Goal: Task Accomplishment & Management: Manage account settings

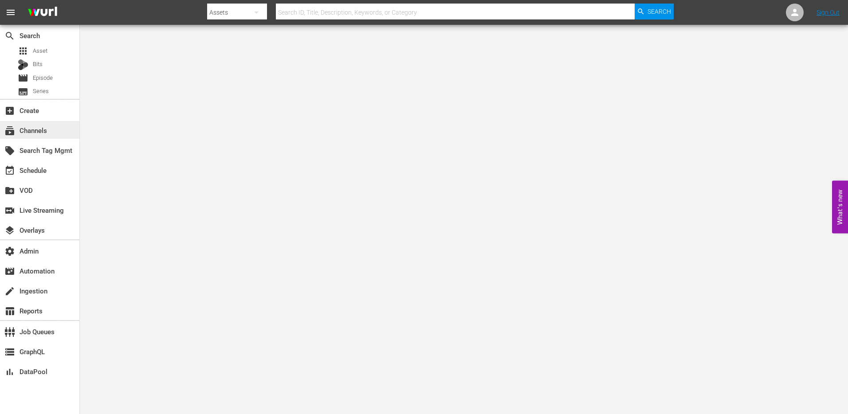
click at [38, 129] on div "subscriptions Channels" at bounding box center [25, 129] width 50 height 8
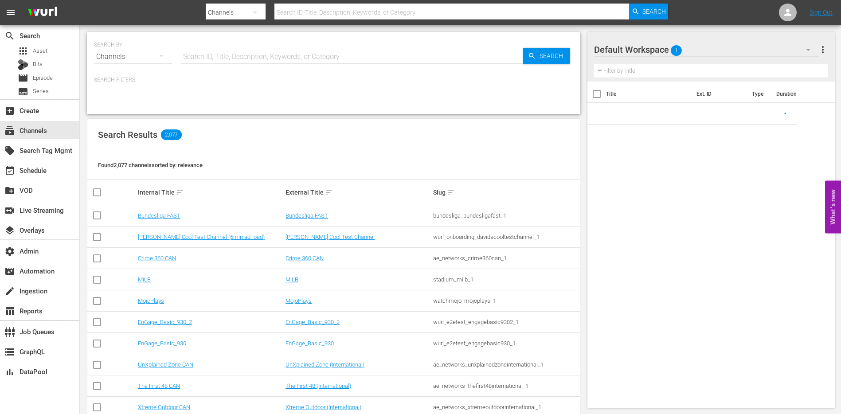
click at [296, 53] on input "text" at bounding box center [352, 56] width 342 height 21
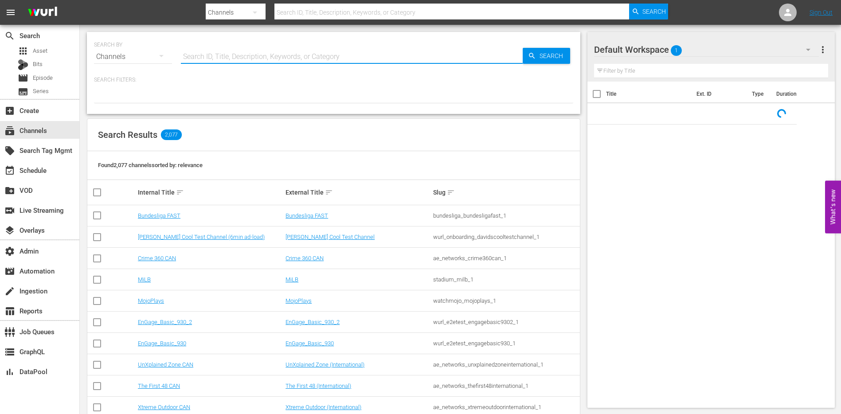
paste input "tricoast_tv_itsawonderfullifechannel_1"
type input "tricoast_tv_itsawonderfullifechannel_1"
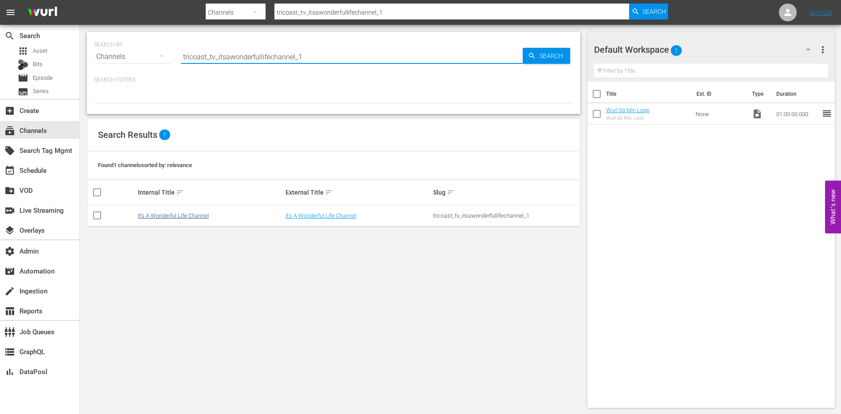
type input "tricoast_tv_itsawonderfullifechannel_1"
click at [195, 214] on link "It's A Wonderful Life Channel" at bounding box center [173, 215] width 71 height 7
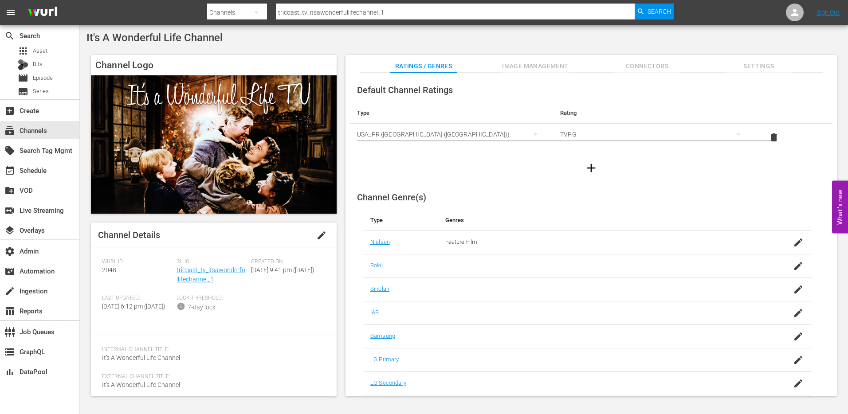
click at [316, 235] on span "edit" at bounding box center [321, 235] width 11 height 11
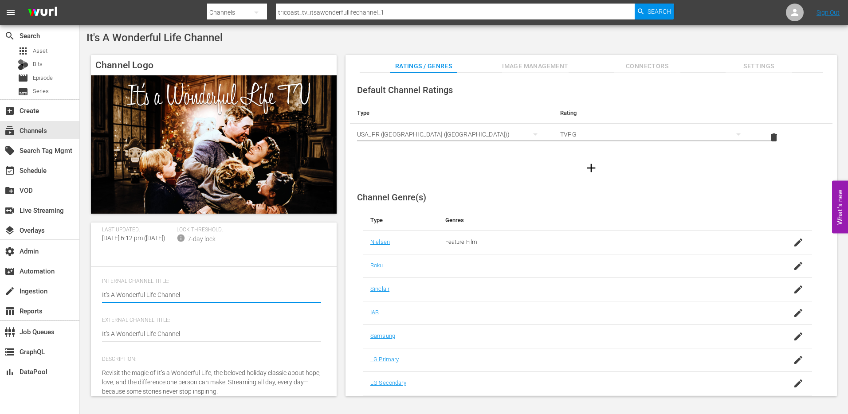
scroll to position [70, 0]
type textarea "Its A Wonderful Life Channel"
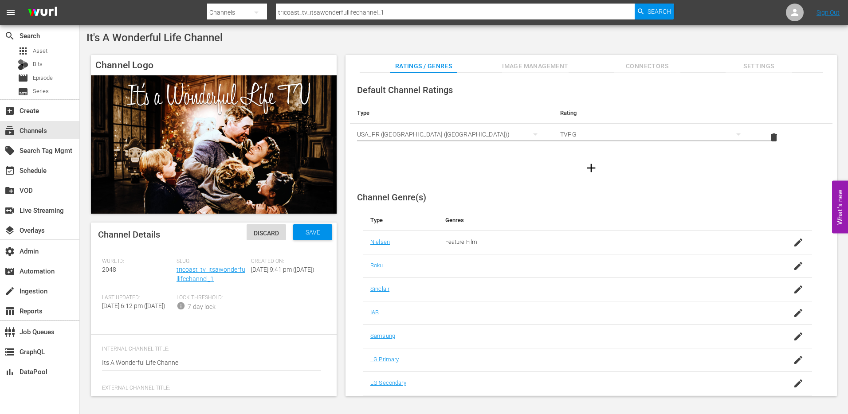
scroll to position [0, 0]
type textarea "Its A Wonderful Life Channel"
click at [305, 234] on span "Save" at bounding box center [312, 232] width 29 height 7
